Goal: Task Accomplishment & Management: Use online tool/utility

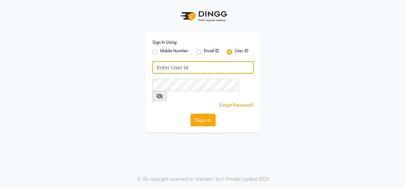
type input "noir"
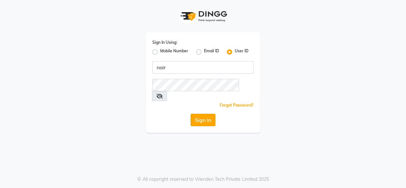
click at [199, 114] on button "Sign In" at bounding box center [202, 120] width 25 height 12
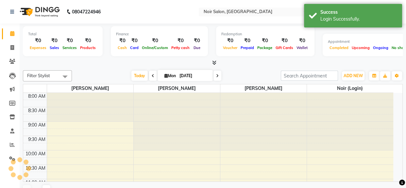
select select "en"
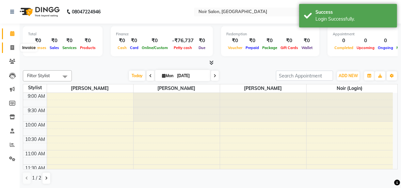
click at [7, 45] on span at bounding box center [12, 48] width 11 height 8
select select "service"
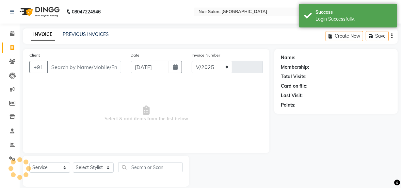
select select "5495"
type input "1313"
click at [85, 67] on input "Client" at bounding box center [84, 67] width 74 height 12
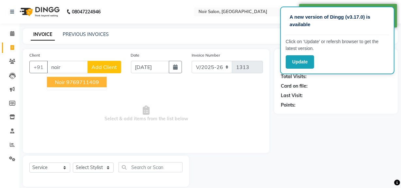
click at [78, 84] on ngb-highlight "9769711409" at bounding box center [82, 82] width 33 height 7
type input "9769711409"
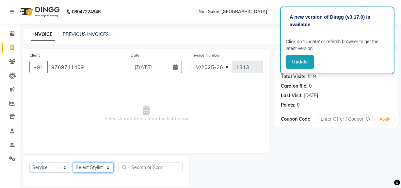
click at [88, 168] on select "Select Stylist [PERSON_NAME] [PERSON_NAME] Noir (Login) [PERSON_NAME] [PERSON_N…" at bounding box center [93, 167] width 41 height 10
select select "87449"
click at [73, 162] on select "Select Stylist [PERSON_NAME] [PERSON_NAME] Noir (Login) [PERSON_NAME] [PERSON_N…" at bounding box center [93, 167] width 41 height 10
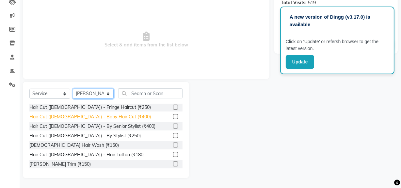
scroll to position [50, 0]
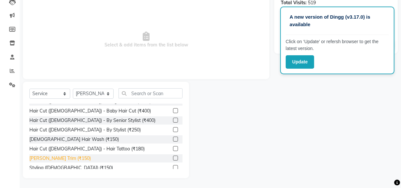
click at [44, 155] on div "[PERSON_NAME] Trim (₹150)" at bounding box center [59, 158] width 61 height 7
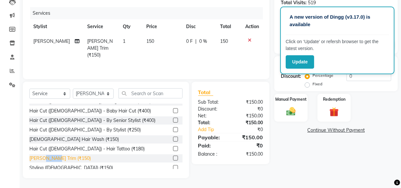
click at [44, 155] on div "[PERSON_NAME] Trim (₹150)" at bounding box center [59, 158] width 61 height 7
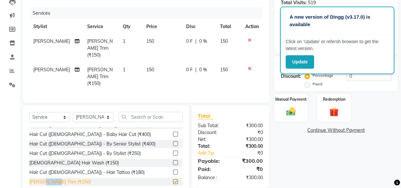
checkbox input "false"
click at [294, 110] on img at bounding box center [291, 111] width 16 height 11
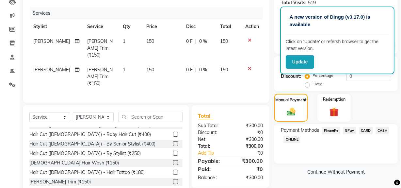
click at [353, 128] on span "GPay" at bounding box center [349, 131] width 13 height 8
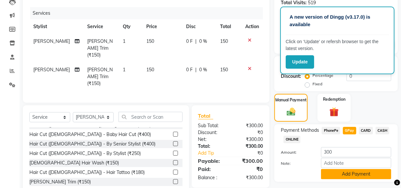
click at [343, 176] on button "Add Payment" at bounding box center [356, 174] width 70 height 10
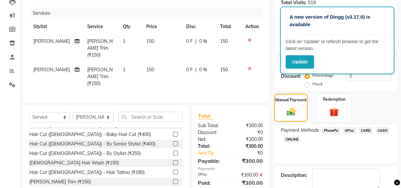
scroll to position [109, 0]
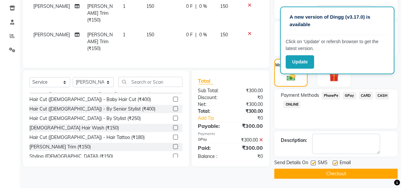
click at [341, 176] on button "Checkout" at bounding box center [335, 174] width 123 height 10
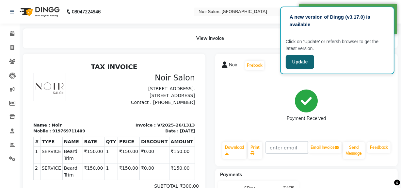
click at [308, 59] on button "Update" at bounding box center [300, 61] width 28 height 13
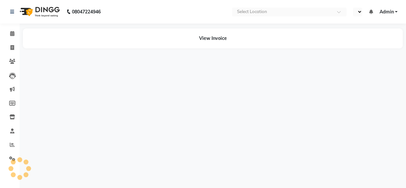
select select "en"
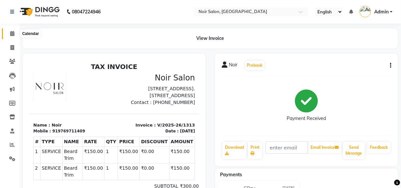
click at [15, 34] on span at bounding box center [12, 34] width 11 height 8
